Goal: Information Seeking & Learning: Compare options

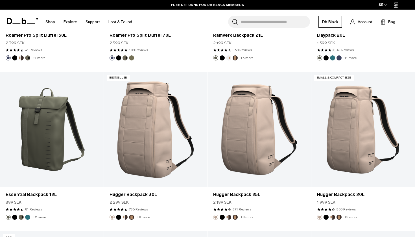
scroll to position [1346, 0]
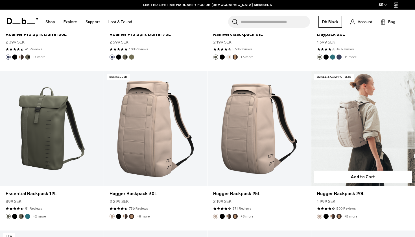
click at [366, 123] on link "Hugger Backpack 20L" at bounding box center [363, 128] width 104 height 115
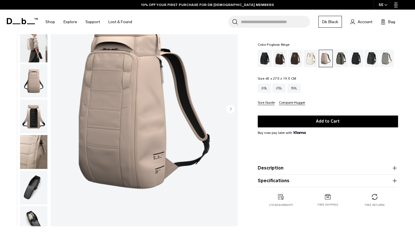
scroll to position [52, 0]
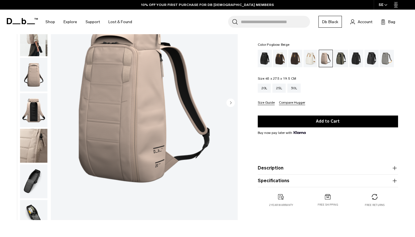
click at [292, 167] on button "Description" at bounding box center [328, 168] width 140 height 7
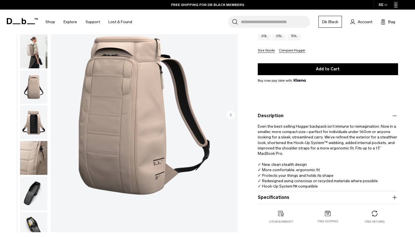
scroll to position [73, 0]
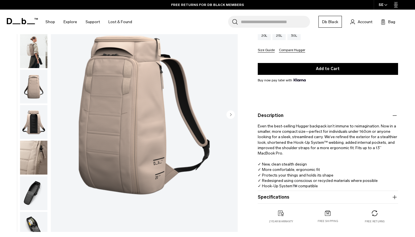
click at [315, 200] on button "Specifications" at bounding box center [328, 197] width 140 height 7
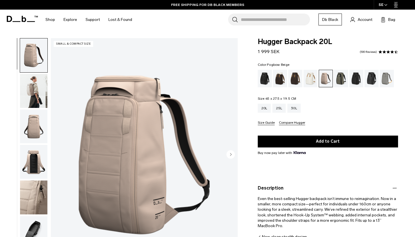
scroll to position [0, 0]
click at [339, 82] on div "Forest Green" at bounding box center [341, 79] width 14 height 18
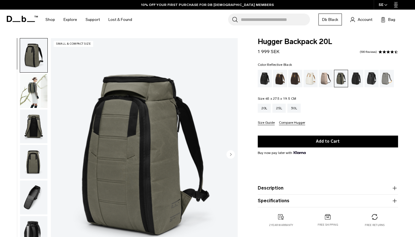
click at [372, 78] on div "Reflective Black" at bounding box center [372, 79] width 14 height 18
click at [329, 82] on div "Fogbow Beige" at bounding box center [326, 79] width 14 height 18
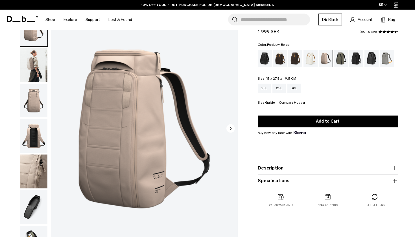
scroll to position [21, 0]
